Goal: Task Accomplishment & Management: Manage account settings

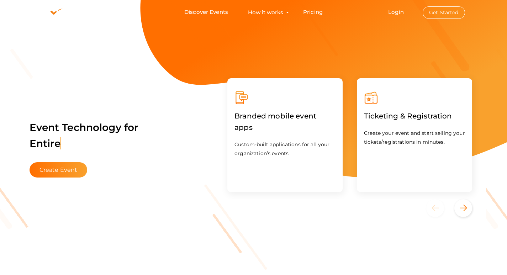
click at [449, 10] on button "Get Started" at bounding box center [444, 12] width 42 height 12
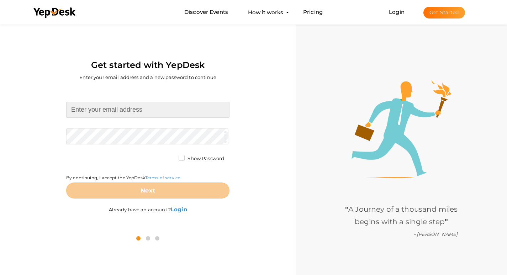
click at [147, 112] on input at bounding box center [147, 110] width 163 height 16
type input "[EMAIL_ADDRESS][DOMAIN_NAME]"
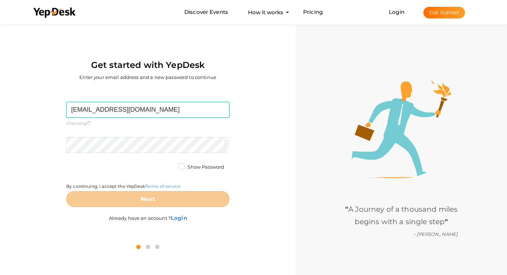
click at [131, 136] on form "maxestatesnoida@gmail.com Required. Invalid email. Checking You already have a …" at bounding box center [147, 154] width 163 height 105
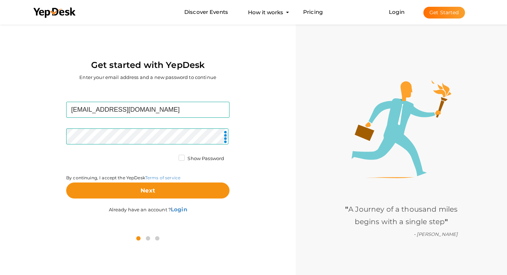
click at [181, 160] on label "Show Password" at bounding box center [202, 158] width 46 height 7
click at [171, 156] on input "Show Password" at bounding box center [171, 156] width 0 height 0
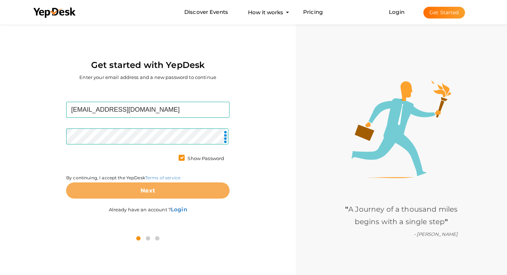
click at [174, 195] on button "Next" at bounding box center [147, 190] width 163 height 16
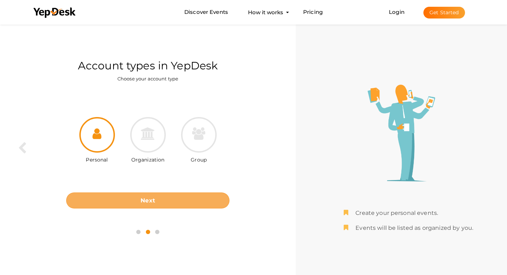
click at [175, 195] on button "Next" at bounding box center [147, 200] width 163 height 16
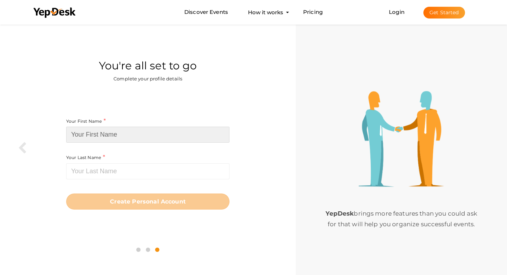
click at [161, 136] on input at bounding box center [147, 135] width 163 height 16
paste input "maxestatesnoida"
drag, startPoint x: 124, startPoint y: 133, endPoint x: 106, endPoint y: 136, distance: 18.7
click at [106, 136] on input "maxestatesnoida" at bounding box center [147, 135] width 163 height 16
type input "maxestates"
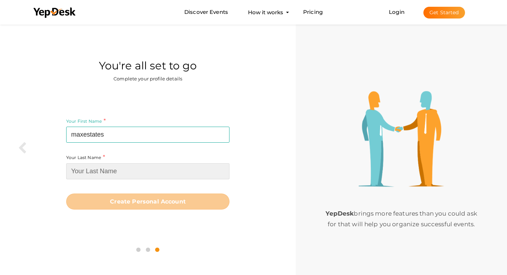
click at [111, 169] on input at bounding box center [147, 171] width 163 height 16
paste input "noida"
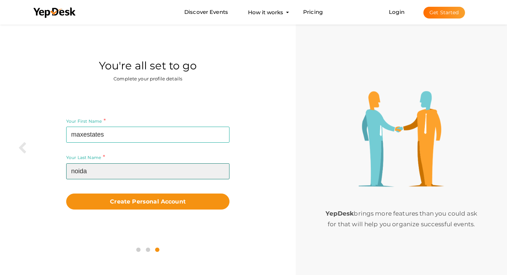
type input "noida"
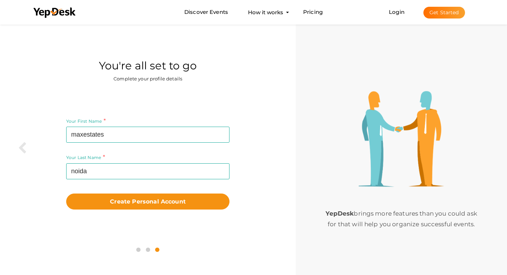
click at [39, 73] on div "You're all set to go Complete your profile details" at bounding box center [147, 56] width 285 height 67
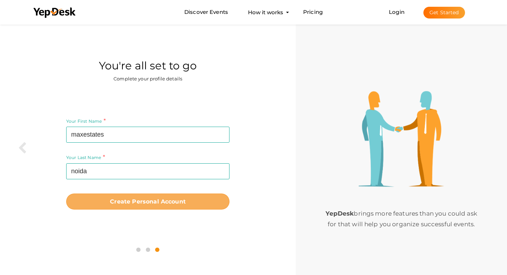
click at [163, 208] on button "Create Personal Account" at bounding box center [147, 201] width 163 height 16
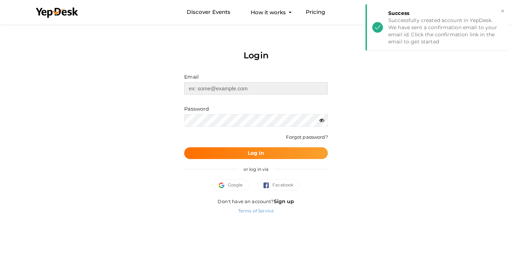
type input "[EMAIL_ADDRESS][DOMAIN_NAME]"
click at [276, 155] on button "Log In" at bounding box center [255, 153] width 143 height 12
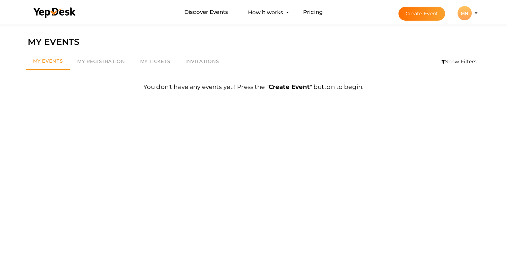
click at [466, 16] on div "MN" at bounding box center [464, 13] width 14 height 14
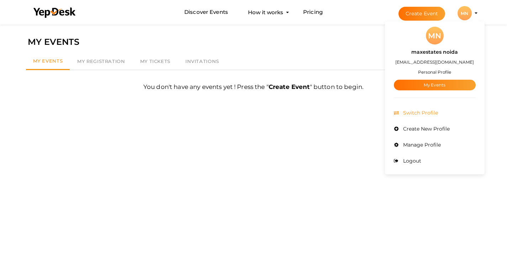
click at [438, 111] on li "Switch Profile" at bounding box center [435, 113] width 82 height 16
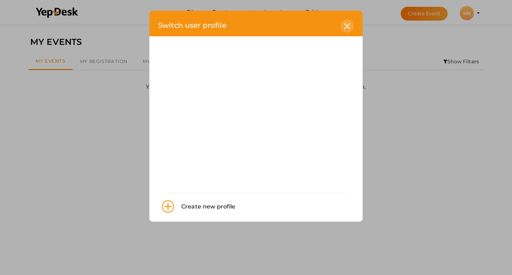
click at [347, 24] on icon at bounding box center [347, 26] width 6 height 6
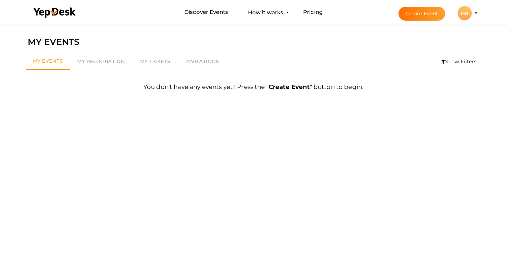
click at [463, 12] on div "MN" at bounding box center [464, 13] width 14 height 14
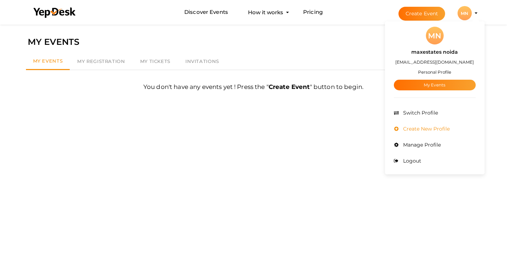
click at [426, 134] on li "Create New Profile" at bounding box center [435, 129] width 82 height 16
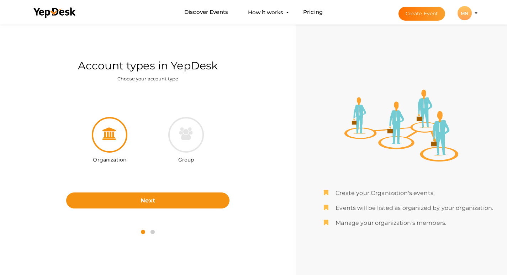
click at [470, 17] on div "MN" at bounding box center [464, 13] width 14 height 14
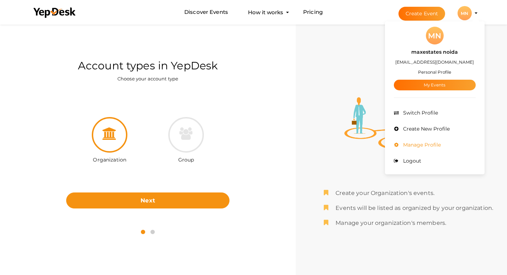
click at [430, 152] on li "Manage Profile" at bounding box center [435, 145] width 82 height 16
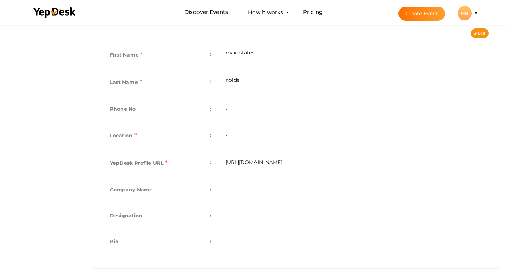
scroll to position [162, 0]
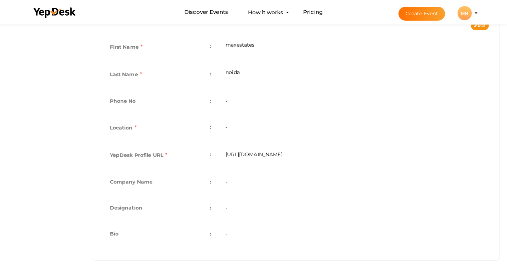
click at [255, 131] on td "-" at bounding box center [353, 128] width 270 height 27
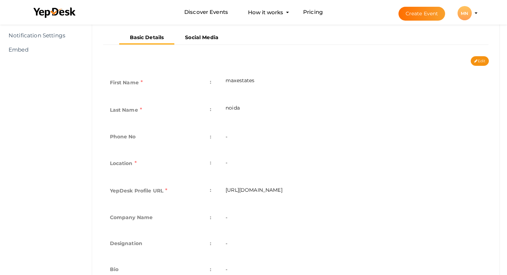
click at [473, 67] on div "First Name : maxestates Last Name : [GEOGRAPHIC_DATA] Phone No : - Personal Typ…" at bounding box center [295, 178] width 397 height 224
click at [478, 61] on button "Edit" at bounding box center [480, 61] width 18 height 10
type input "maxestates"
type input "noida"
type input "maxestates-noida"
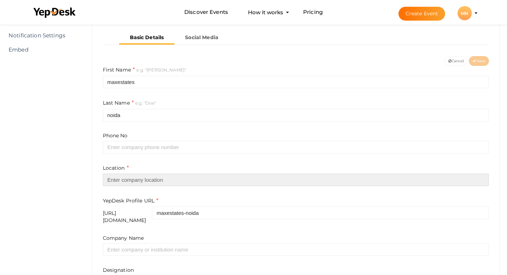
click at [132, 177] on input "text" at bounding box center [296, 180] width 386 height 12
paste input "Sector 128, Noida Expressway"
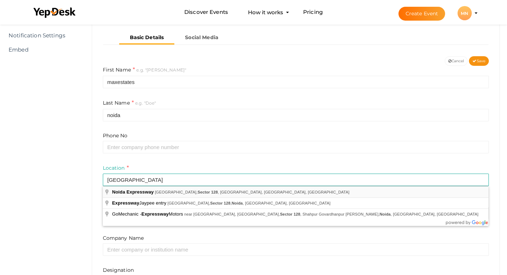
type input "[GEOGRAPHIC_DATA], [GEOGRAPHIC_DATA], [GEOGRAPHIC_DATA]"
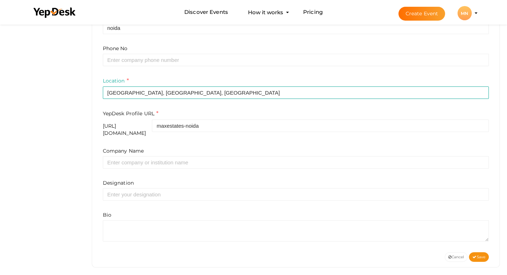
scroll to position [216, 0]
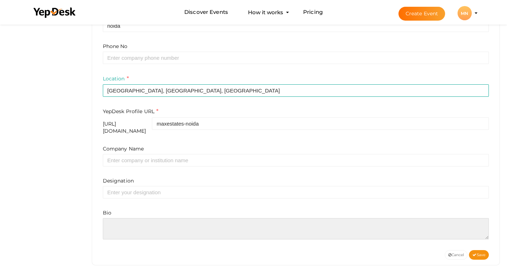
click at [120, 218] on textarea at bounding box center [296, 228] width 386 height 21
paste textarea "Max Sector 128 Noida is a landmark residential development combining modern ele…"
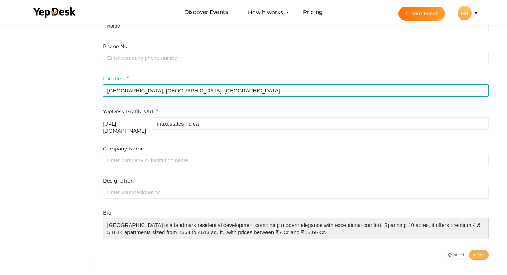
type textarea "Max Sector 128 Noida is a landmark residential development combining modern ele…"
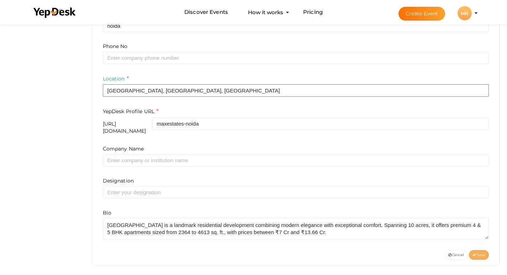
click at [481, 253] on span "Save" at bounding box center [478, 255] width 13 height 5
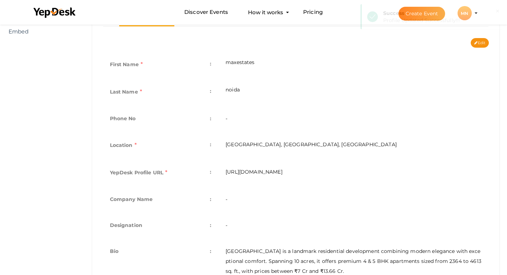
scroll to position [109, 0]
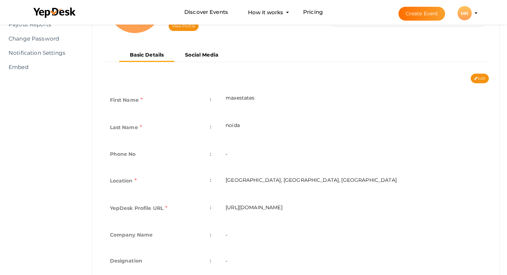
click at [193, 49] on nav "Basic Details Social Media" at bounding box center [296, 58] width 386 height 18
click at [195, 55] on b "Social Media" at bounding box center [201, 55] width 33 height 6
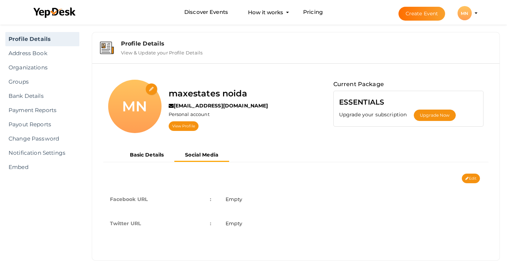
scroll to position [9, 0]
click at [459, 179] on div "Edit Cancel Save Facebook URL : Empty Twitter URL : Empty Cancel Save" at bounding box center [295, 214] width 397 height 81
click at [472, 179] on button "Edit" at bounding box center [471, 179] width 18 height 10
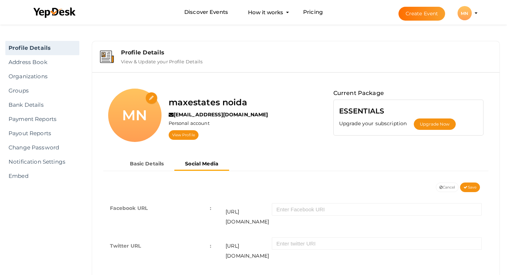
scroll to position [22, 0]
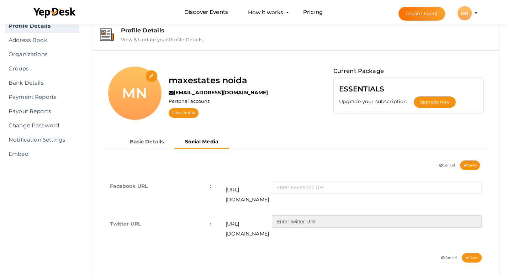
click at [319, 216] on input "text" at bounding box center [377, 221] width 210 height 12
paste input "https://x.com/NoidaMaxestates"
type input "https://x.com/NoidaMaxestates"
click at [465, 256] on icon at bounding box center [467, 258] width 4 height 4
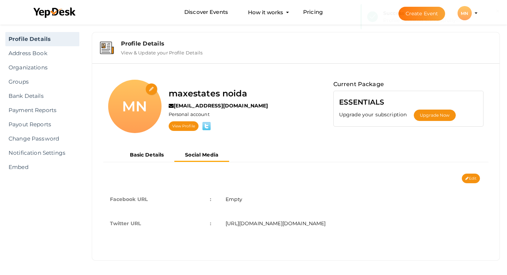
scroll to position [9, 0]
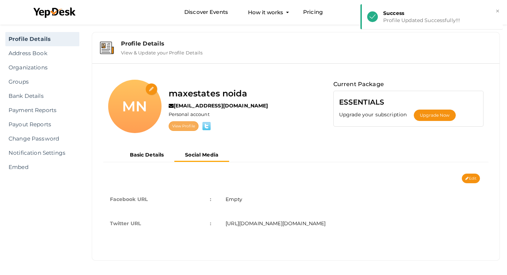
click at [178, 127] on link "View Profile" at bounding box center [184, 126] width 30 height 10
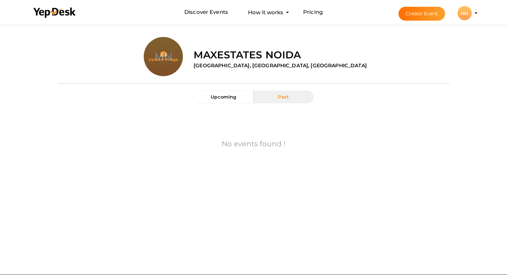
click at [165, 59] on input "file" at bounding box center [163, 70] width 39 height 39
type input "C:\fakepath\max logo.jpg"
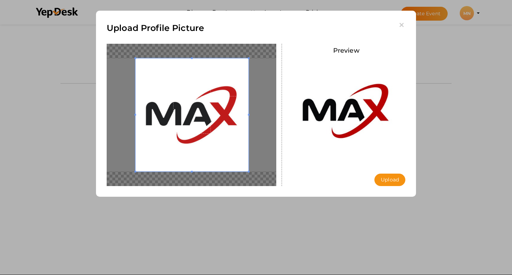
drag, startPoint x: 213, startPoint y: 144, endPoint x: 202, endPoint y: 146, distance: 10.8
click at [202, 146] on span at bounding box center [192, 114] width 113 height 113
click at [395, 181] on button "Upload" at bounding box center [390, 180] width 31 height 12
